Goal: Information Seeking & Learning: Learn about a topic

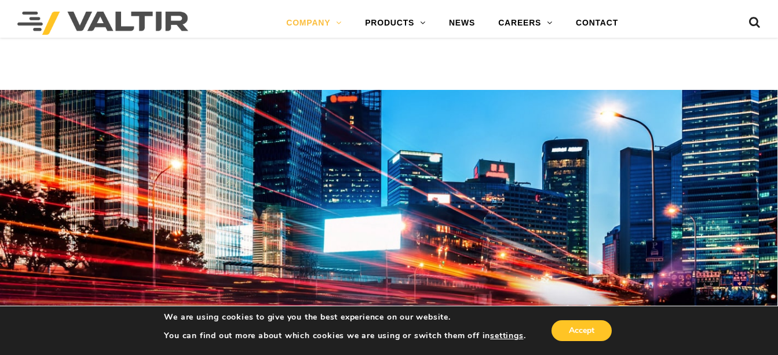
scroll to position [1006, 0]
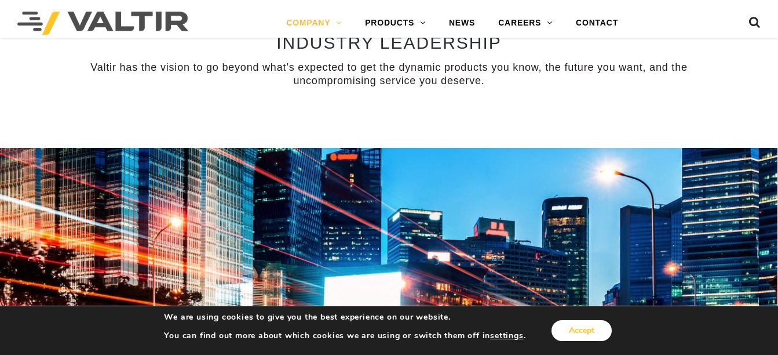
click at [589, 336] on button "Accept" at bounding box center [582, 330] width 60 height 21
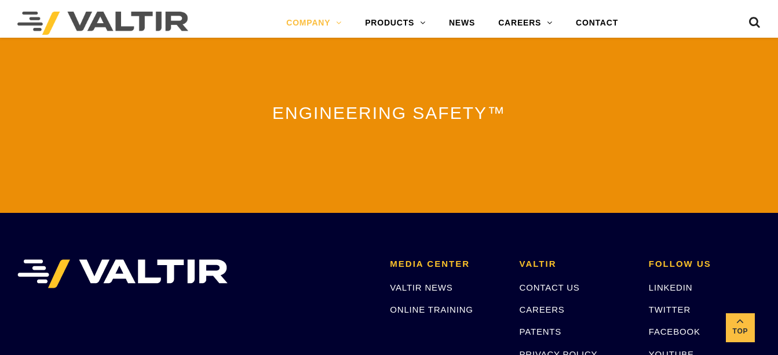
scroll to position [2631, 0]
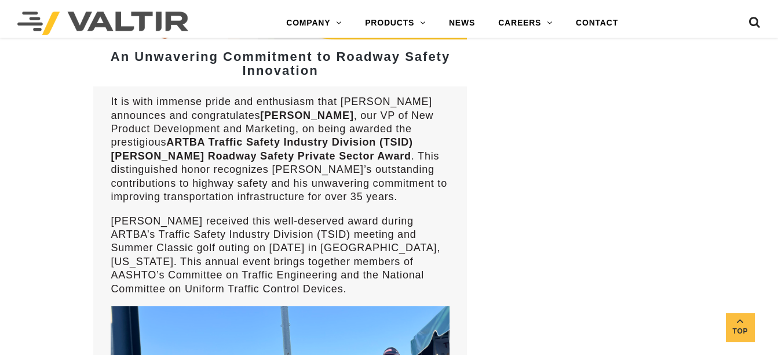
scroll to position [2340, 0]
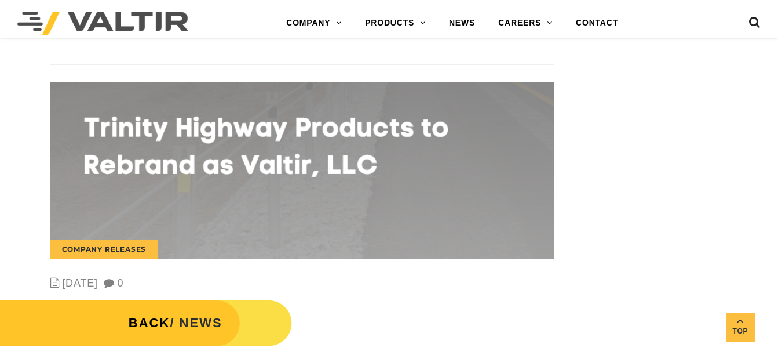
drag, startPoint x: 375, startPoint y: 180, endPoint x: 432, endPoint y: 178, distance: 57.4
copy p "[PERSON_NAME]"
